Goal: Task Accomplishment & Management: Manage account settings

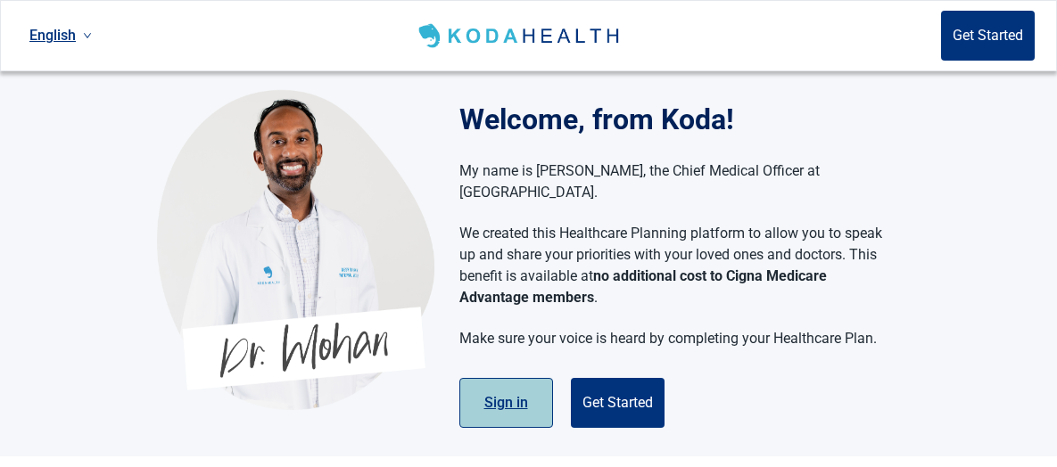
click at [495, 384] on button "Sign in" at bounding box center [506, 403] width 94 height 50
